Goal: Task Accomplishment & Management: Use online tool/utility

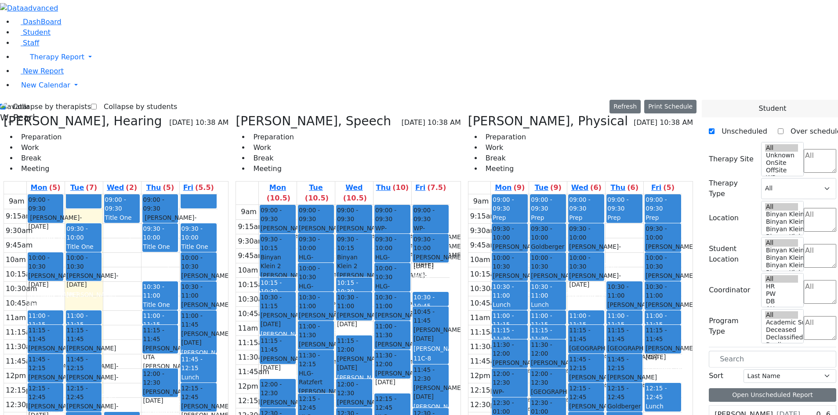
select select "212"
click at [37, 100] on label "Collapse by therapists" at bounding box center [48, 107] width 85 height 14
click at [6, 104] on input "Collapse by therapists" at bounding box center [3, 107] width 6 height 6
checkbox input "false"
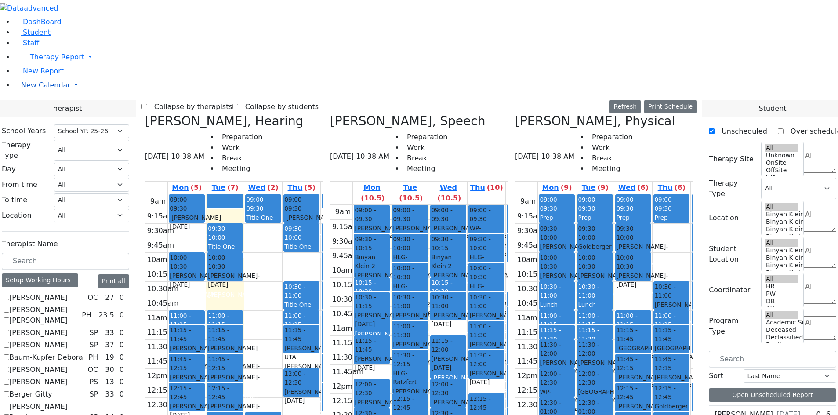
click at [45, 89] on span "New Calendar" at bounding box center [45, 85] width 49 height 8
click at [42, 107] on span "Calendar" at bounding box center [35, 102] width 32 height 8
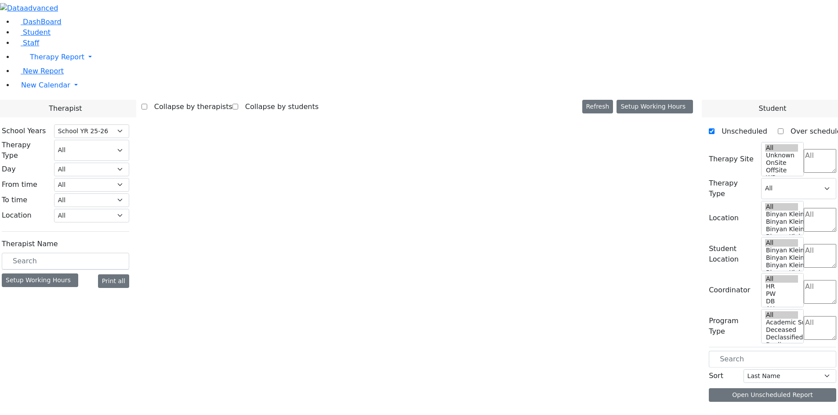
select select "212"
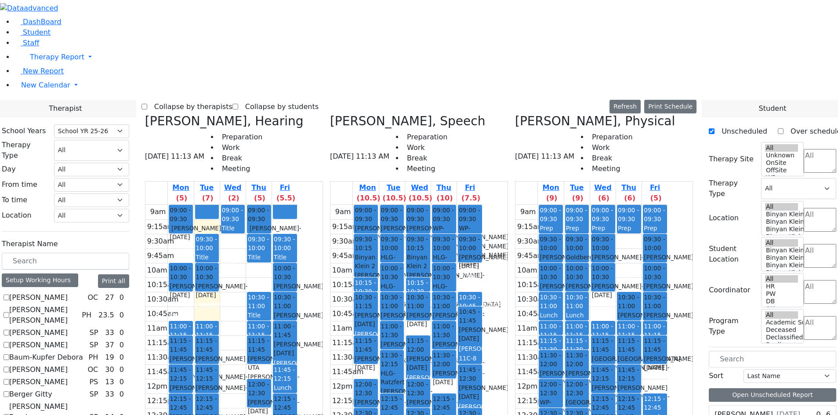
scroll to position [264, 0]
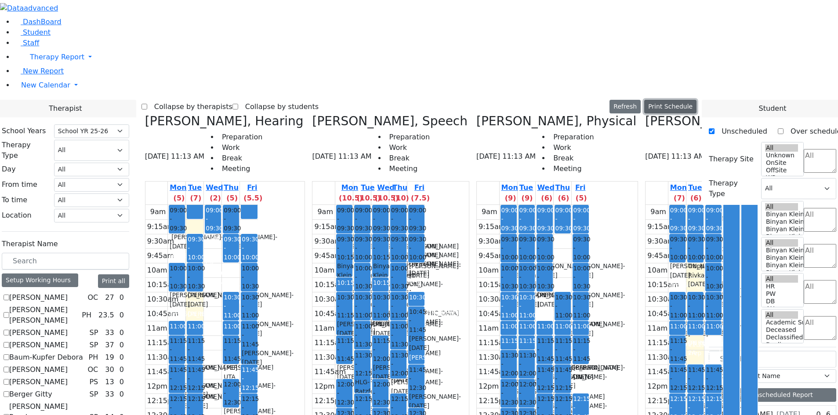
click at [673, 100] on button "Print Schedule" at bounding box center [670, 107] width 52 height 14
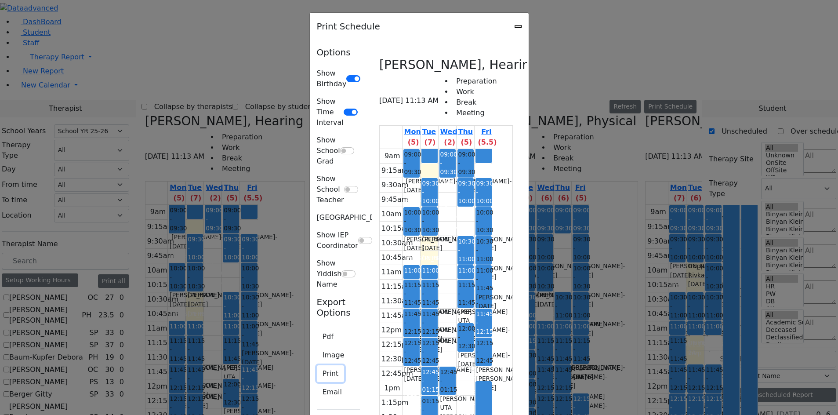
click at [317, 365] on button "Print" at bounding box center [331, 373] width 28 height 17
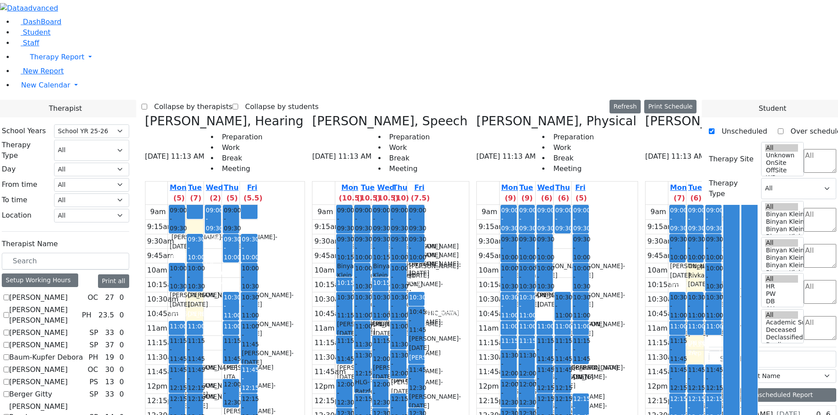
click at [645, 114] on icon at bounding box center [645, 121] width 0 height 15
checkbox input "false"
